Goal: Information Seeking & Learning: Learn about a topic

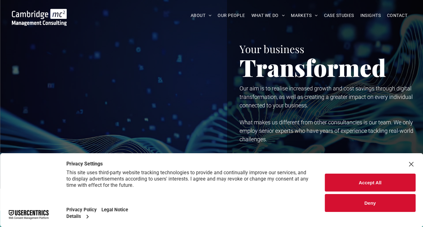
click at [411, 164] on div "Close Layer" at bounding box center [411, 164] width 9 height 9
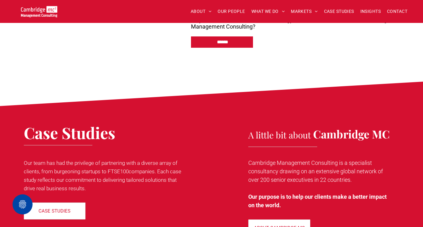
scroll to position [2933, 0]
